Goal: Book appointment/travel/reservation

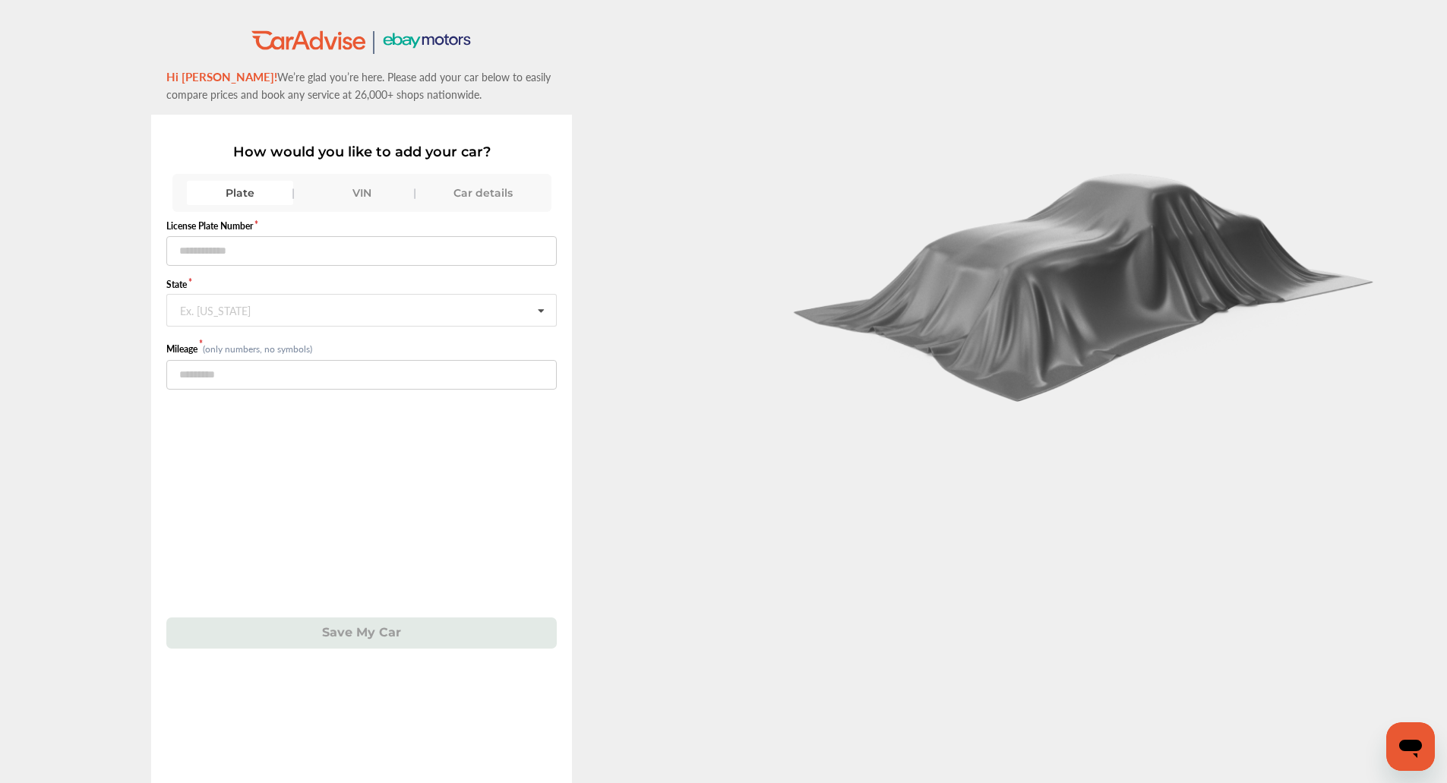
click at [367, 201] on div "VIN" at bounding box center [361, 193] width 106 height 24
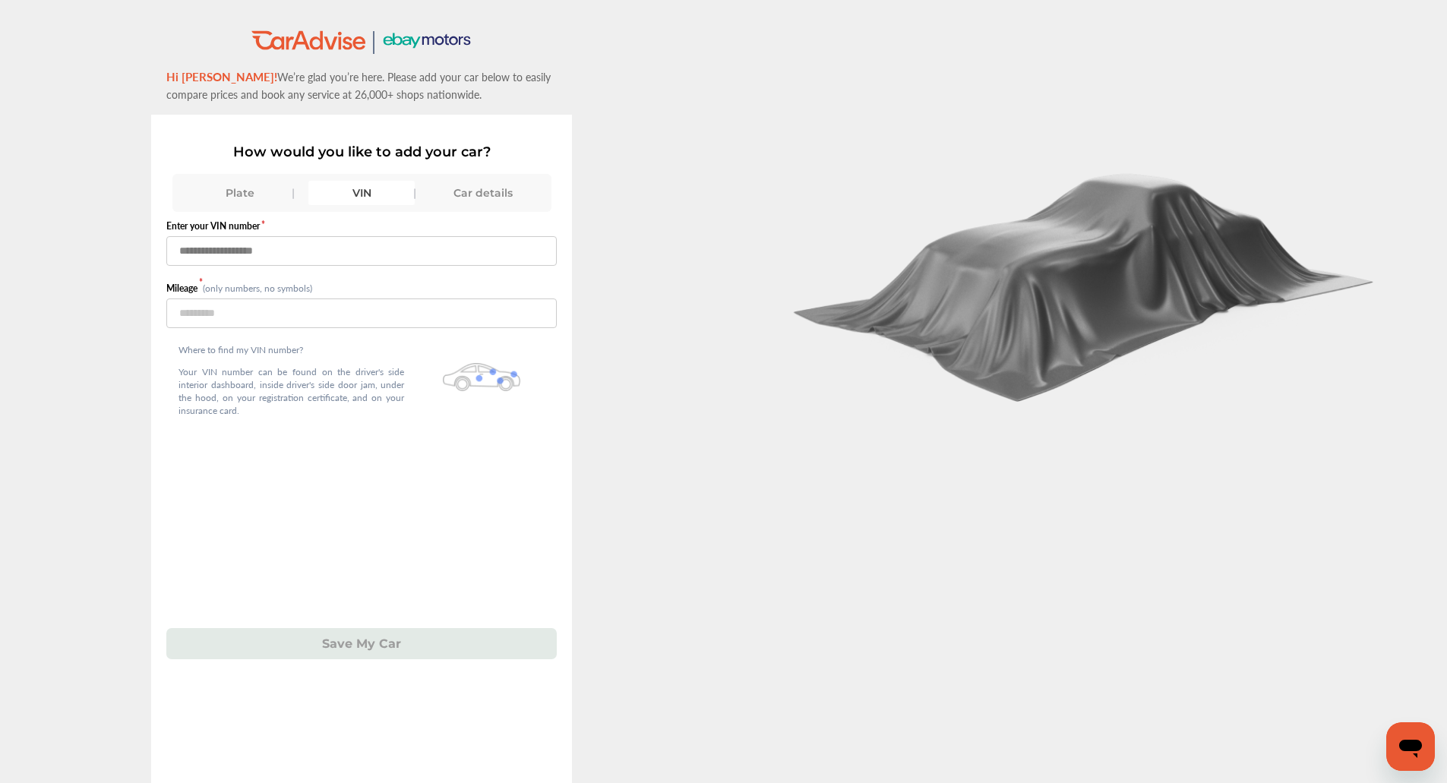
click at [355, 247] on input "text" at bounding box center [361, 251] width 390 height 30
click at [390, 254] on input "text" at bounding box center [361, 251] width 390 height 30
paste input "**********"
type input "**********"
click at [294, 314] on input "number" at bounding box center [361, 313] width 390 height 30
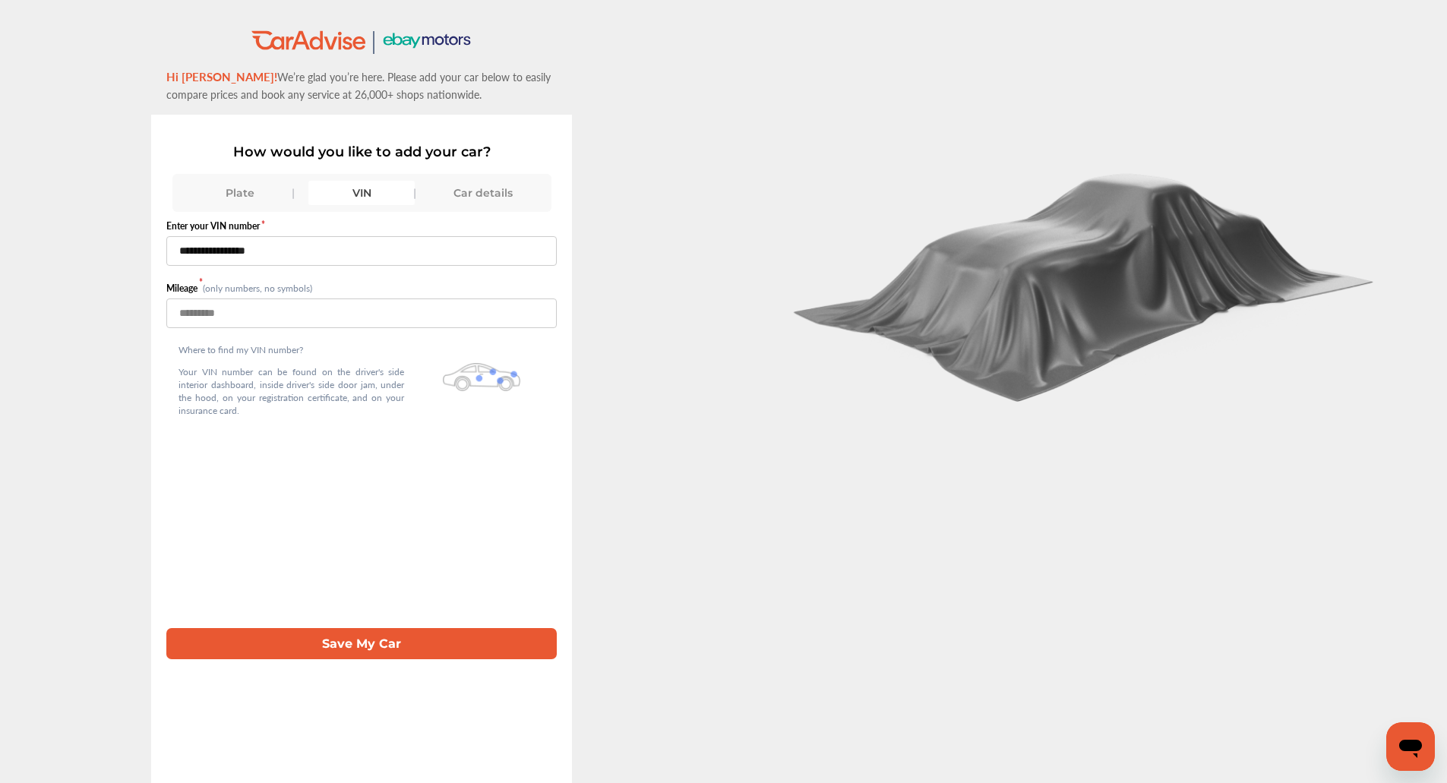
type input "*****"
click at [290, 631] on button "Save My Car" at bounding box center [361, 643] width 390 height 31
click at [402, 248] on input "**********" at bounding box center [361, 251] width 390 height 30
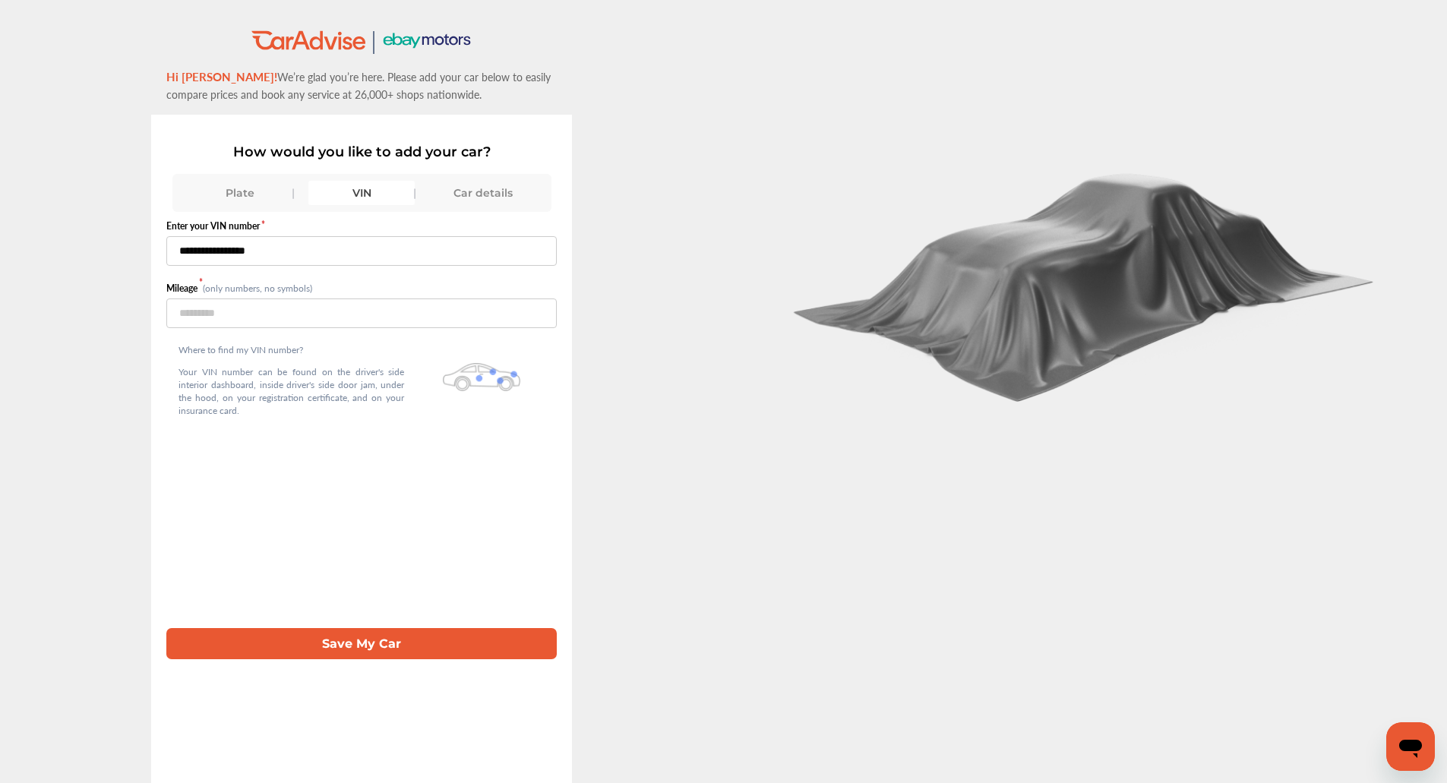
paste input "text"
type input "**********"
click at [386, 643] on button "Save My Car" at bounding box center [361, 643] width 390 height 31
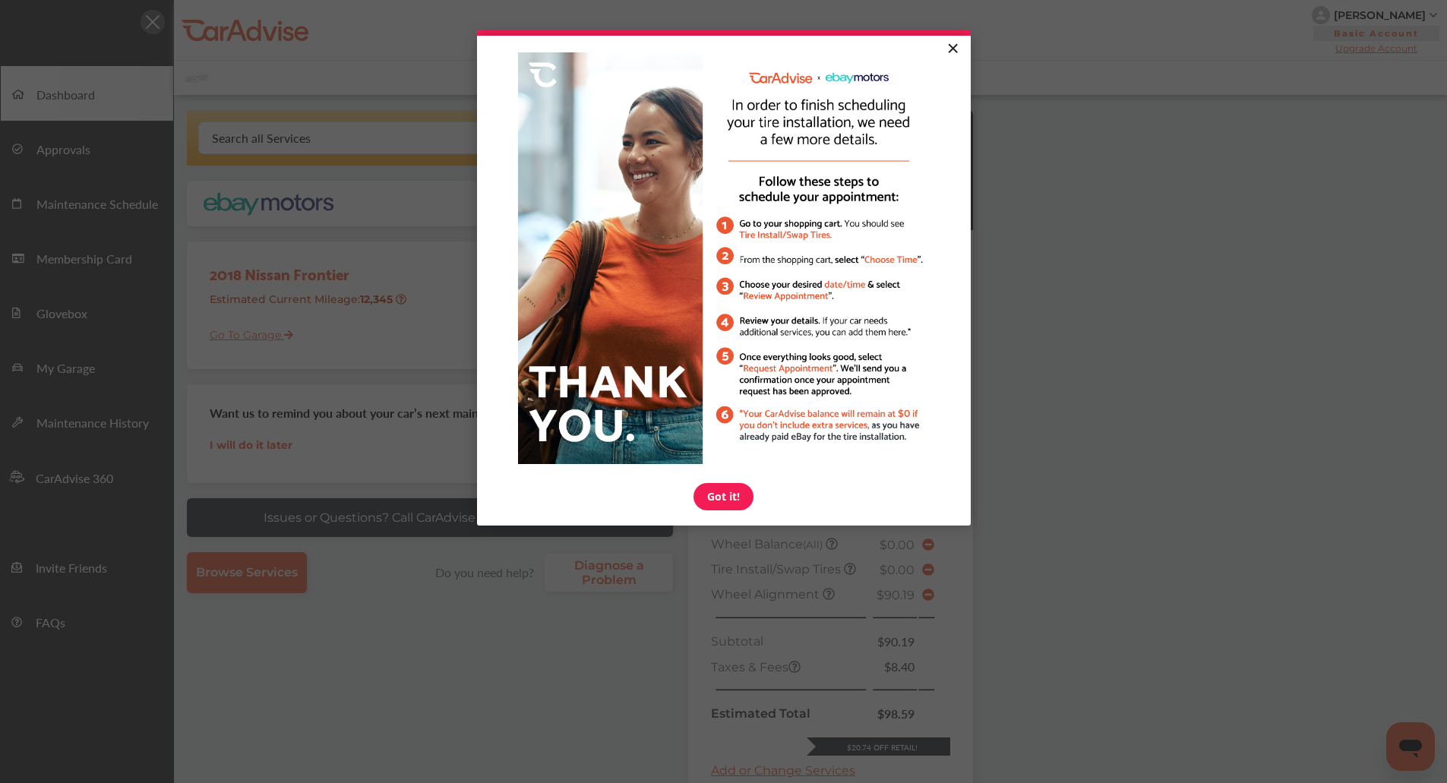
click at [949, 44] on link "×" at bounding box center [953, 49] width 27 height 27
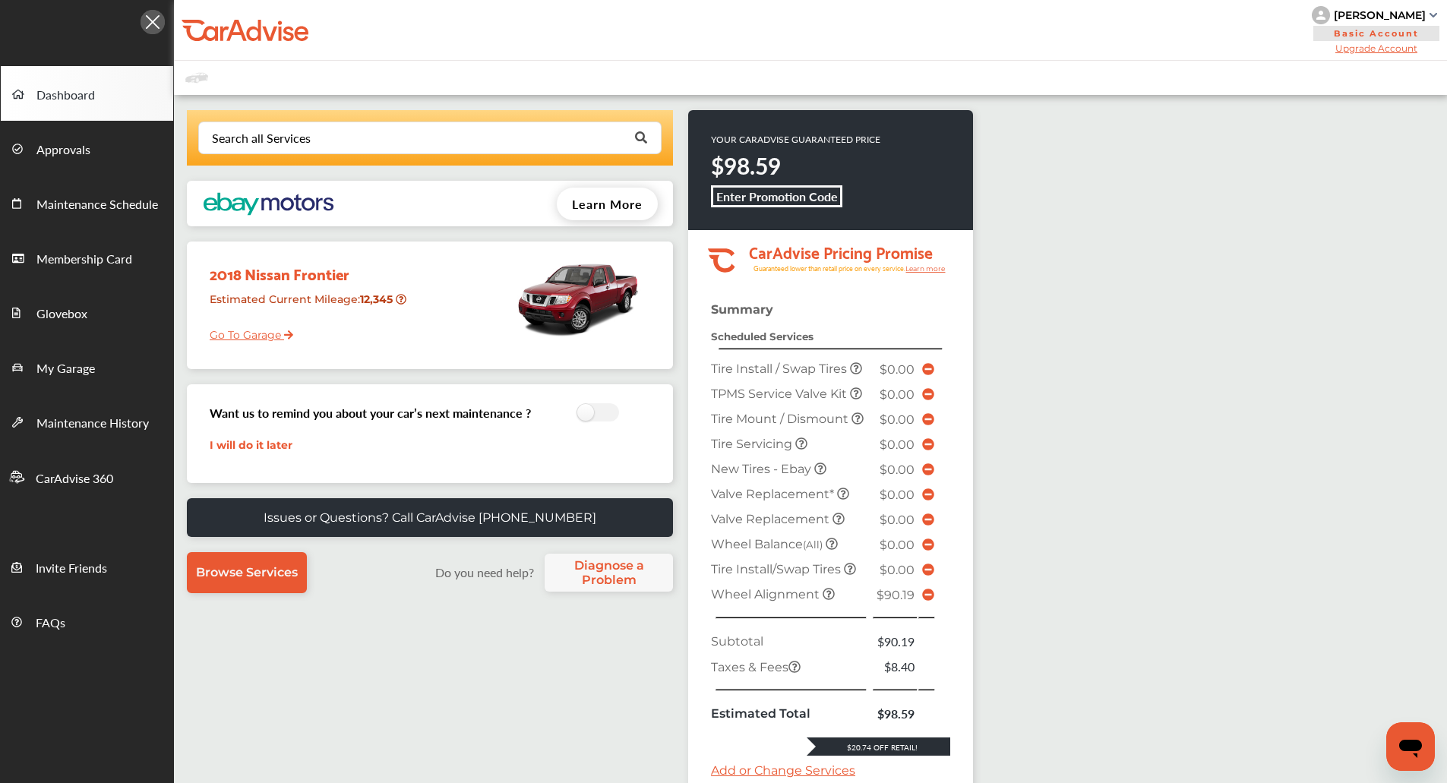
scroll to position [254, 0]
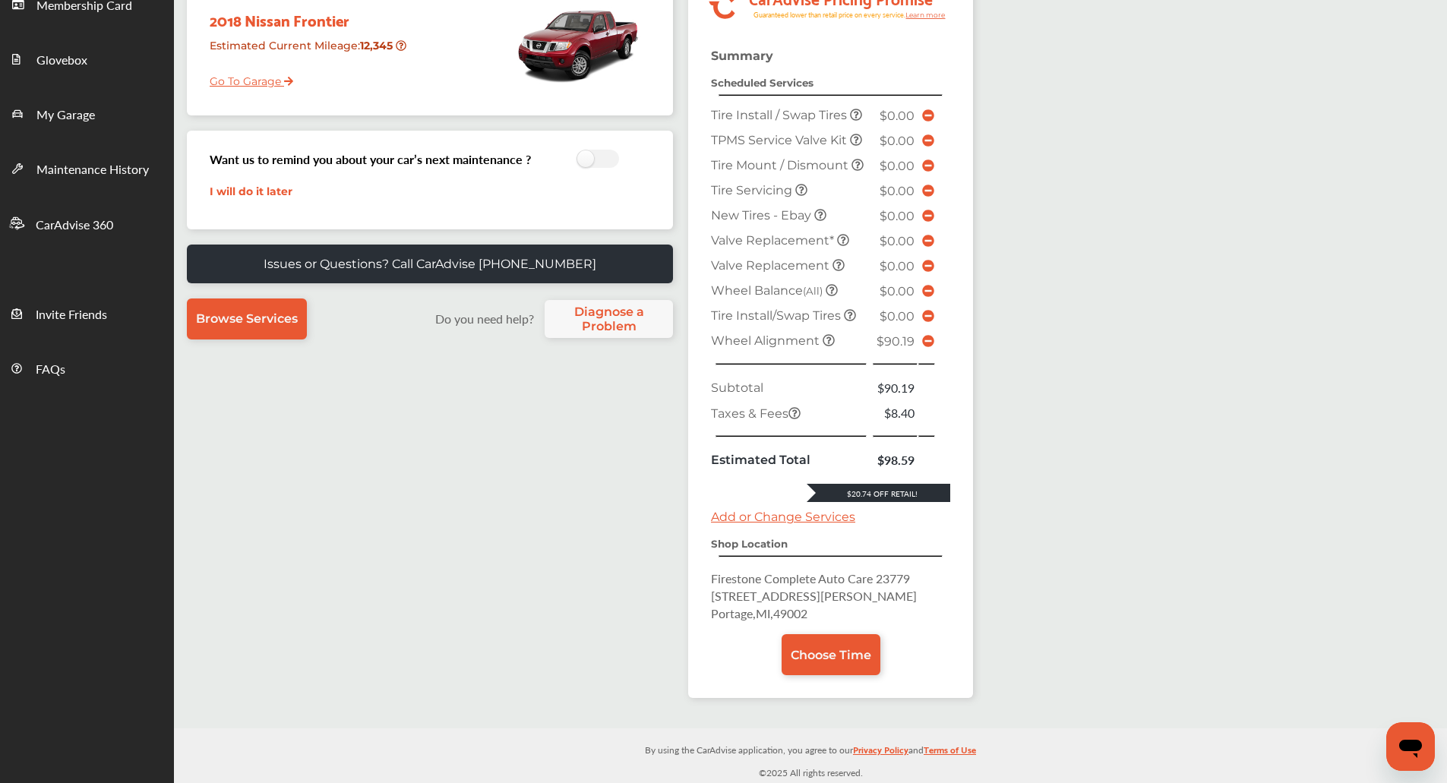
click at [1016, 531] on div "Search all Services Looking for something we don’t seem to have? Contact us. .s…" at bounding box center [810, 284] width 1273 height 887
click at [800, 664] on link "Choose Time" at bounding box center [831, 654] width 99 height 41
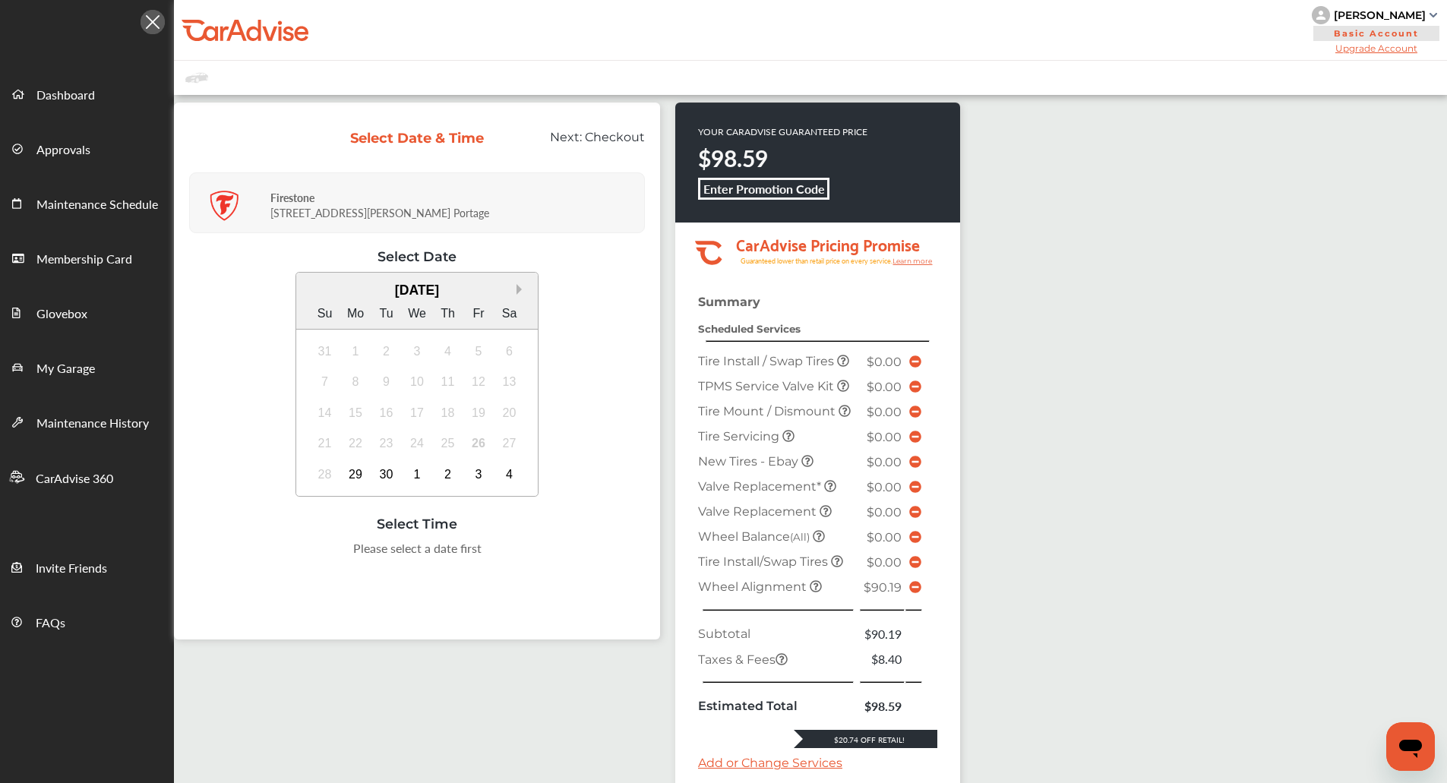
click at [521, 292] on button "Next Month" at bounding box center [521, 289] width 11 height 11
click at [485, 352] on div "3" at bounding box center [478, 352] width 24 height 24
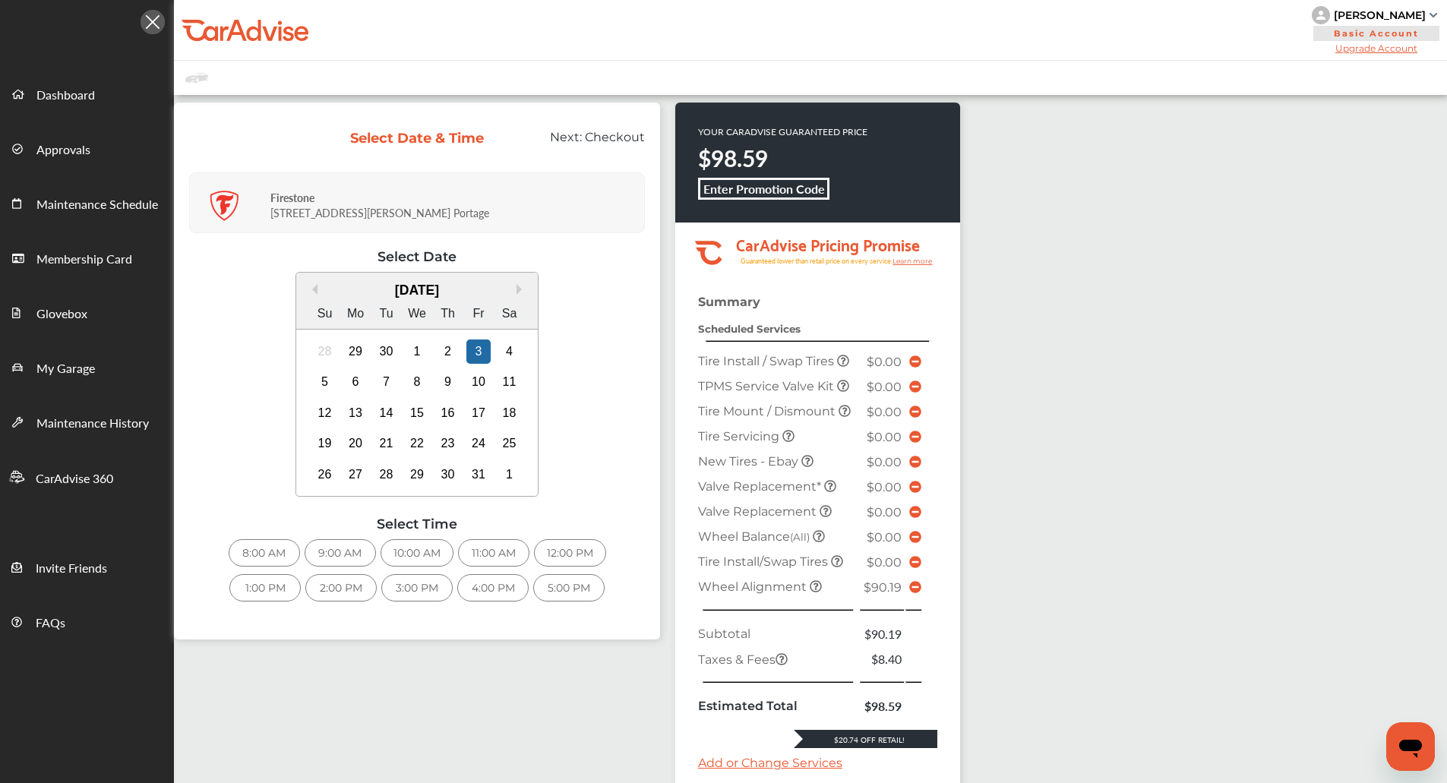
click at [252, 557] on div "8:00 AM" at bounding box center [264, 552] width 71 height 27
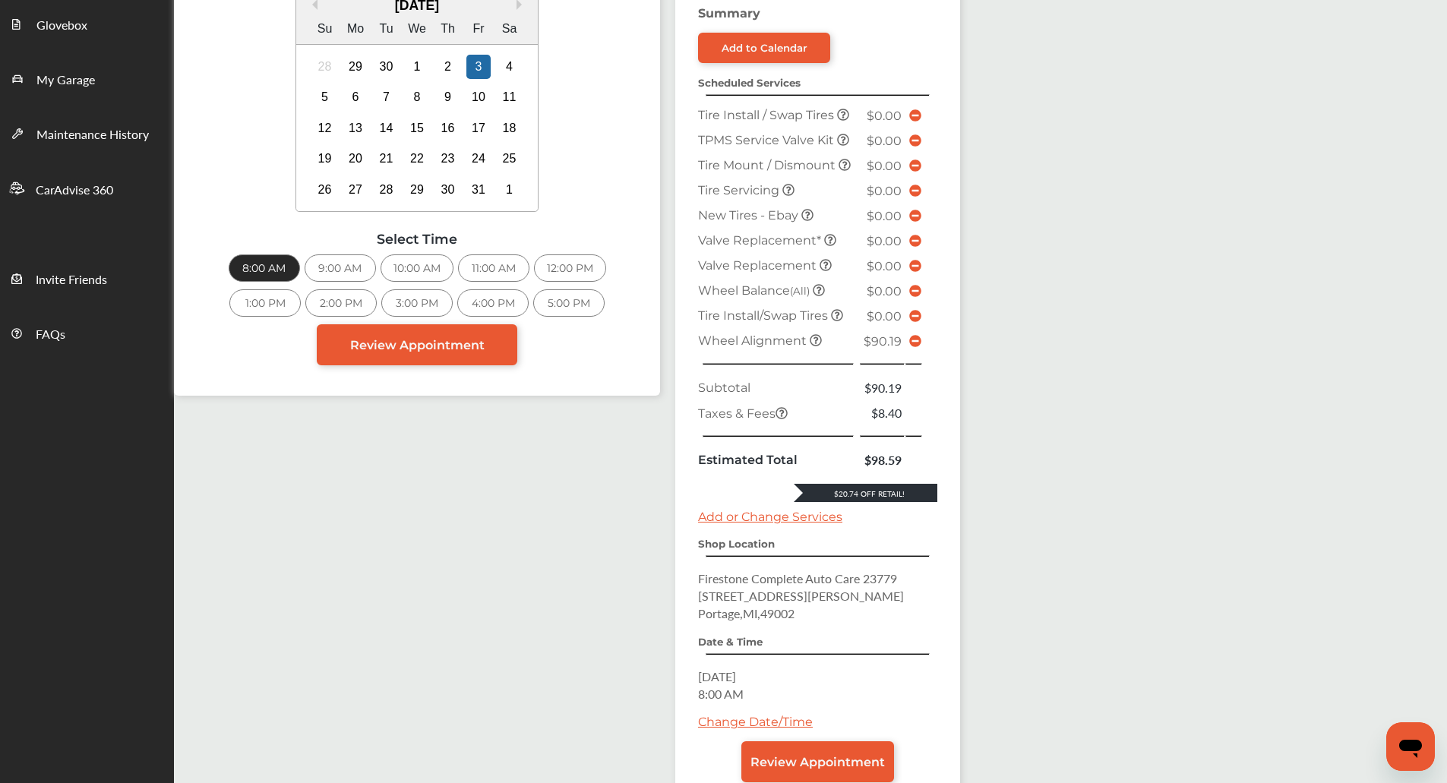
scroll to position [292, 0]
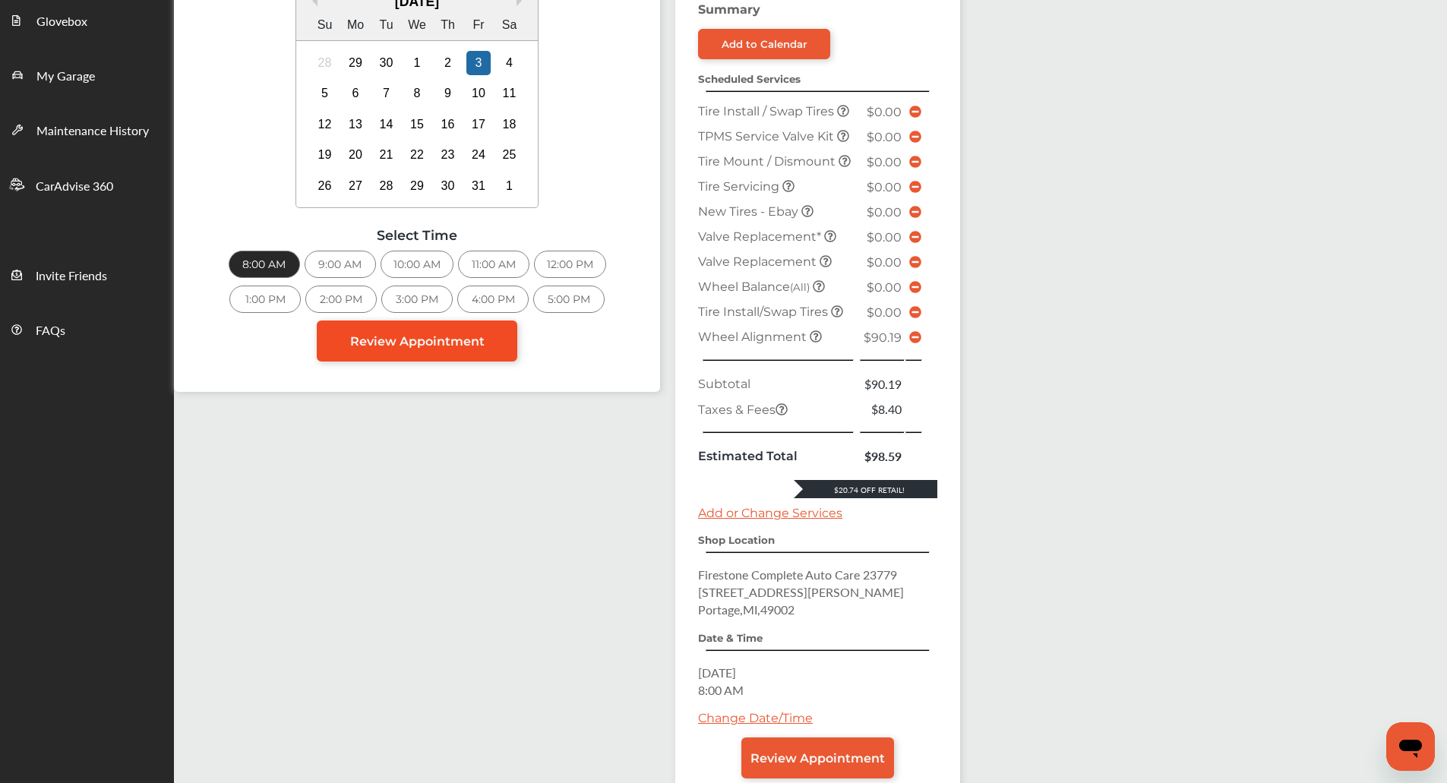
click at [456, 349] on link "Review Appointment" at bounding box center [417, 341] width 201 height 41
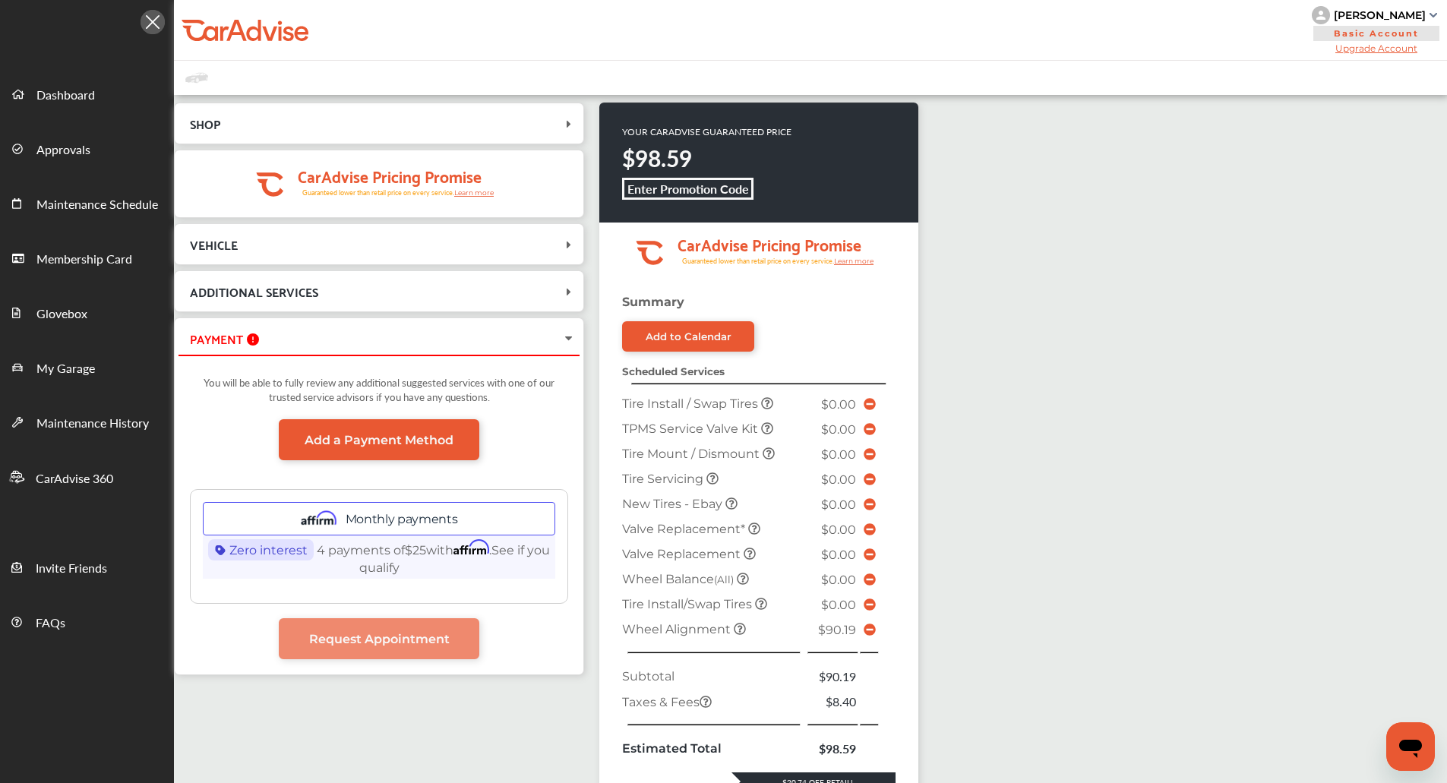
click at [875, 631] on td at bounding box center [871, 629] width 23 height 25
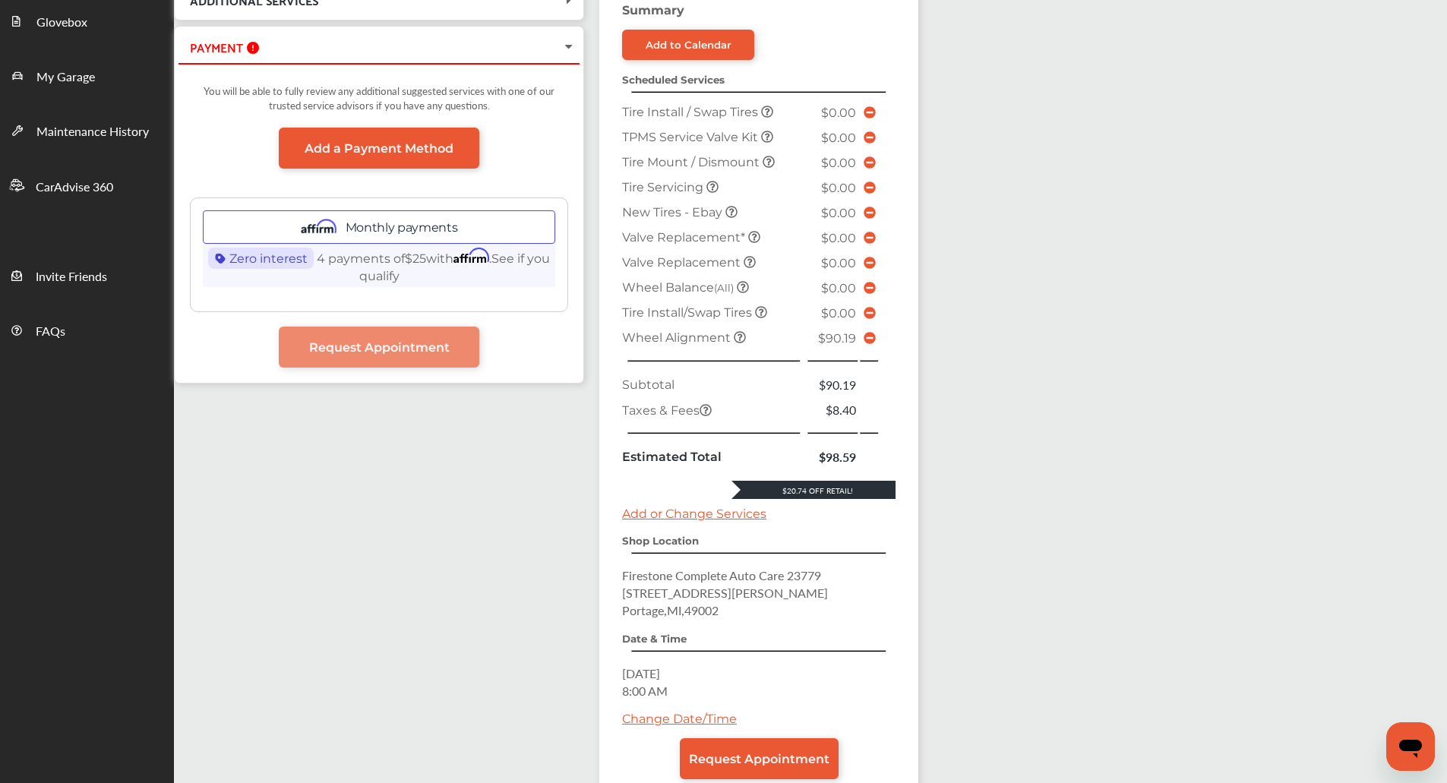
scroll to position [292, 0]
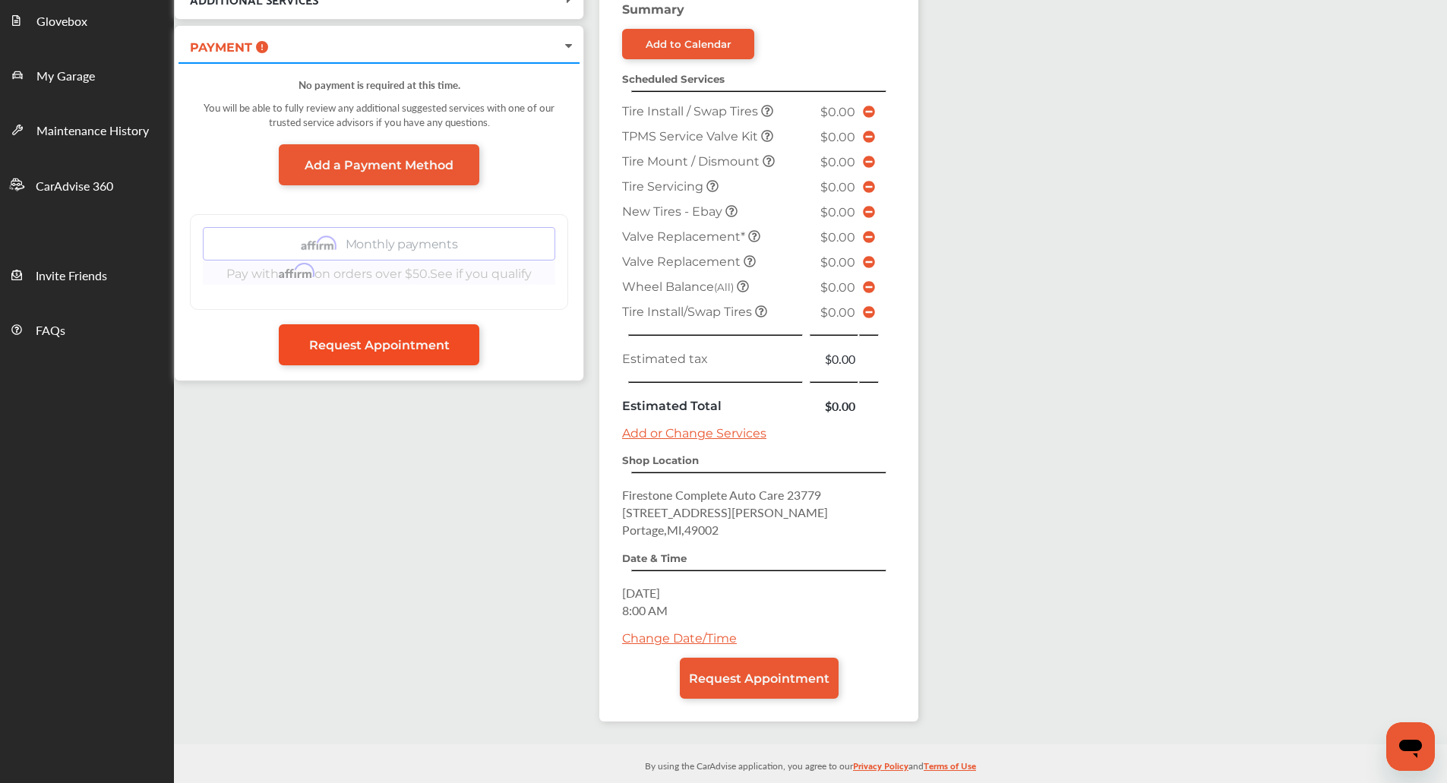
click at [438, 360] on link "Request Appointment" at bounding box center [379, 344] width 201 height 41
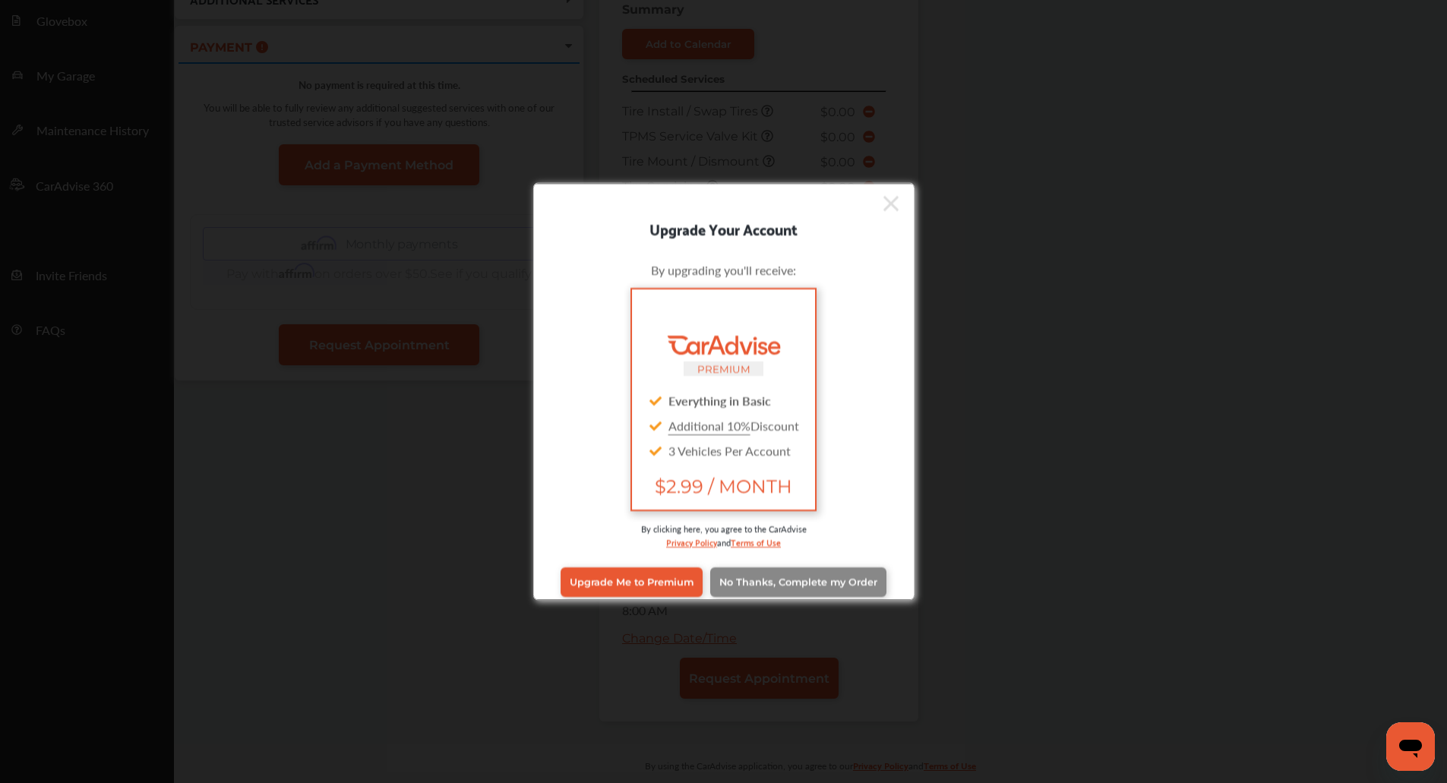
click at [784, 581] on span "No Thanks, Complete my Order" at bounding box center [798, 581] width 158 height 11
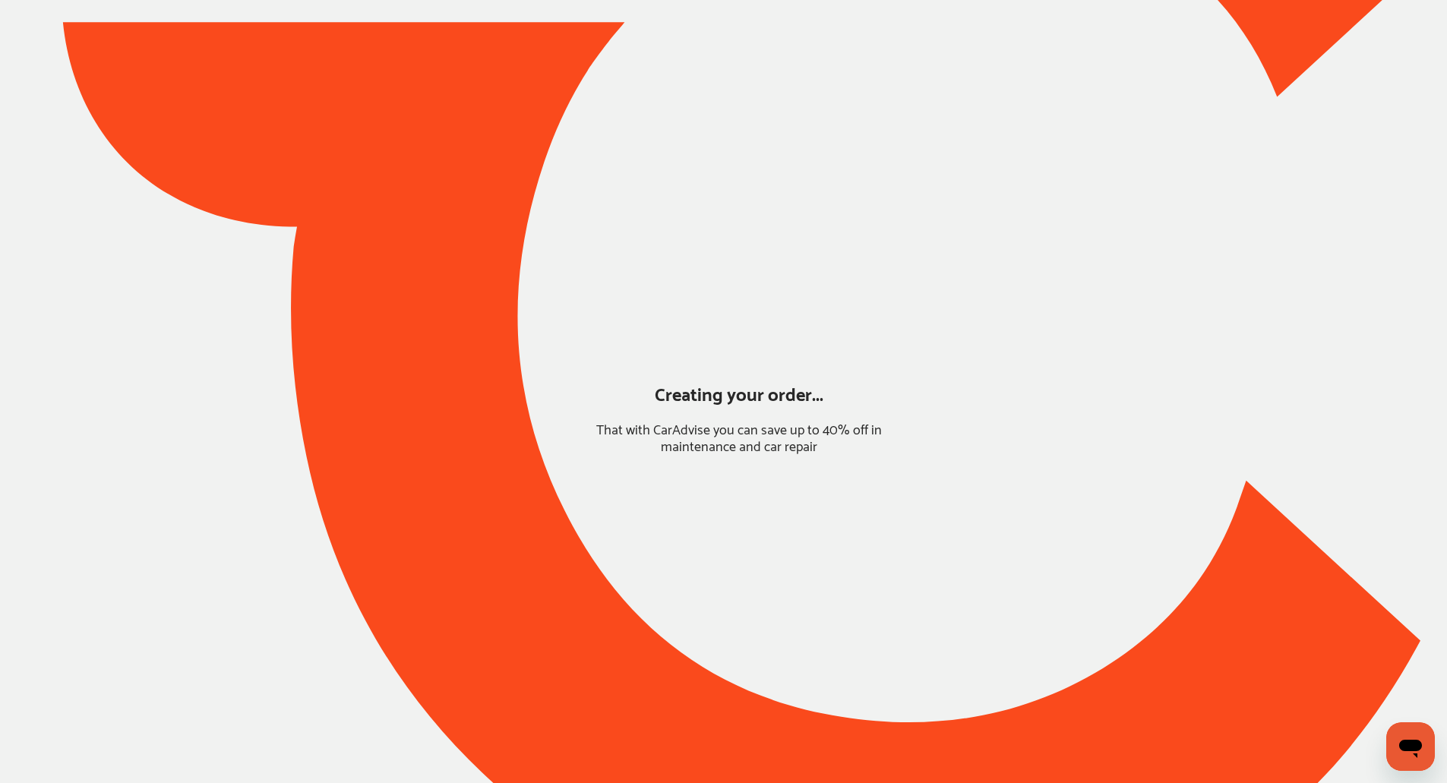
scroll to position [0, 0]
